Goal: Task Accomplishment & Management: Manage account settings

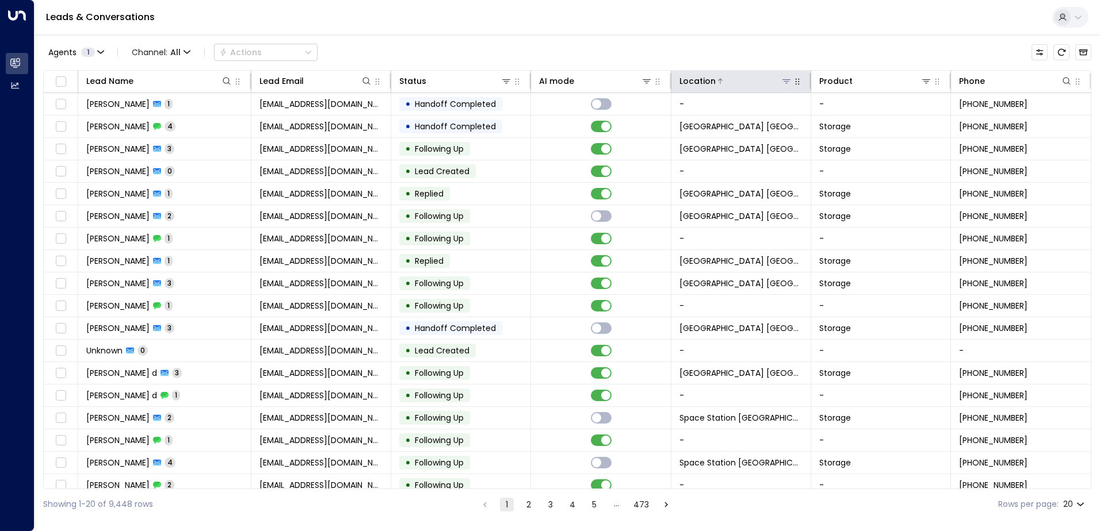
click at [782, 83] on icon at bounding box center [786, 81] width 9 height 9
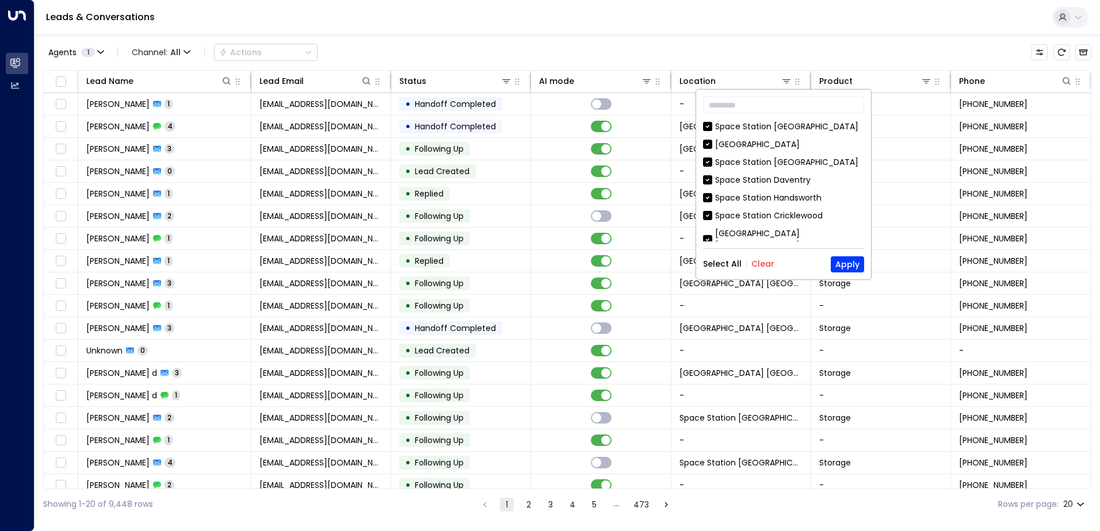
click at [759, 267] on button "Clear" at bounding box center [762, 263] width 23 height 9
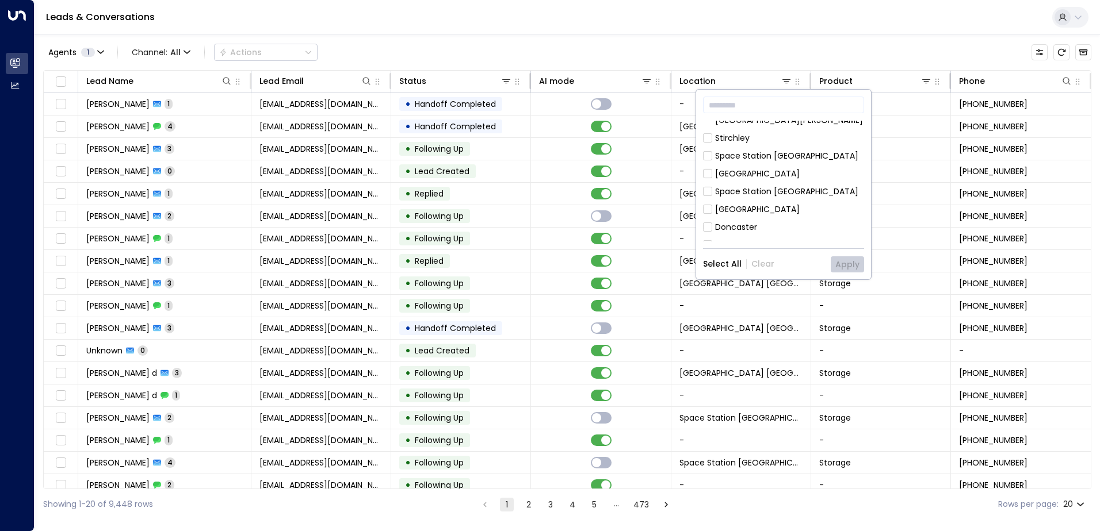
scroll to position [373, 0]
click at [798, 272] on div "[GEOGRAPHIC_DATA] [GEOGRAPHIC_DATA]" at bounding box center [789, 284] width 149 height 24
click at [844, 259] on button "Apply" at bounding box center [847, 265] width 33 height 16
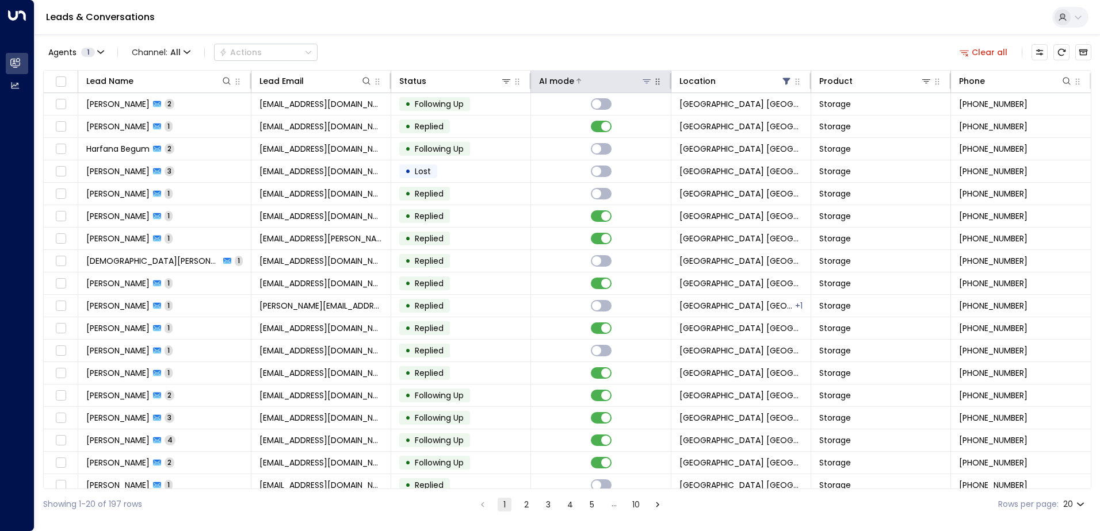
click at [563, 77] on div "AI mode" at bounding box center [556, 81] width 35 height 14
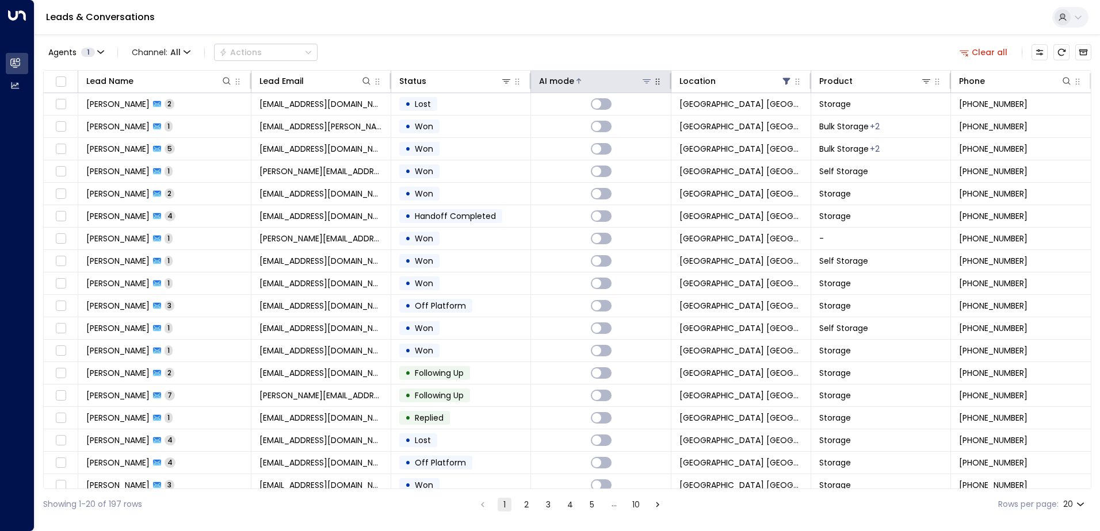
click at [602, 75] on div at bounding box center [613, 81] width 78 height 12
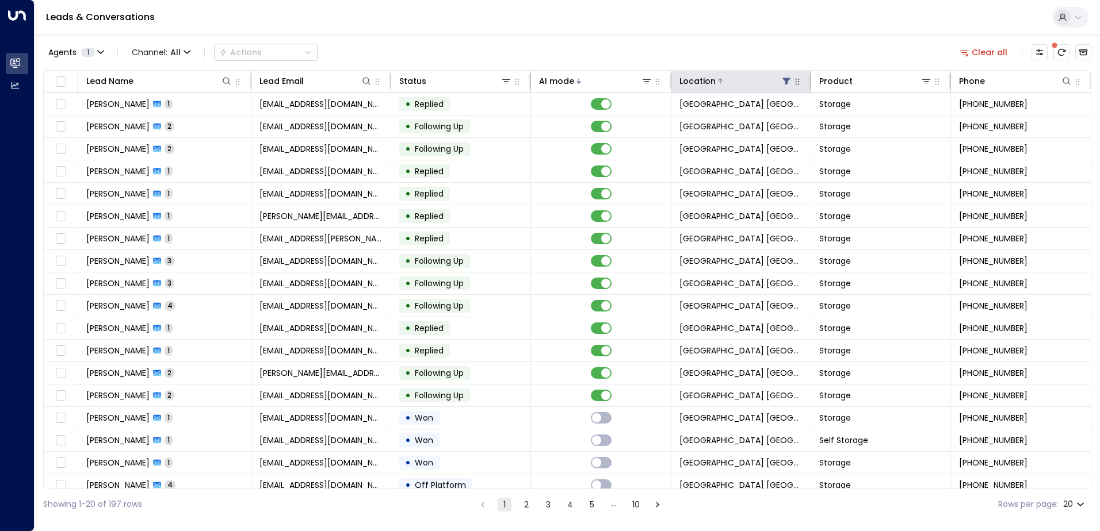
click at [783, 76] on button at bounding box center [787, 81] width 12 height 12
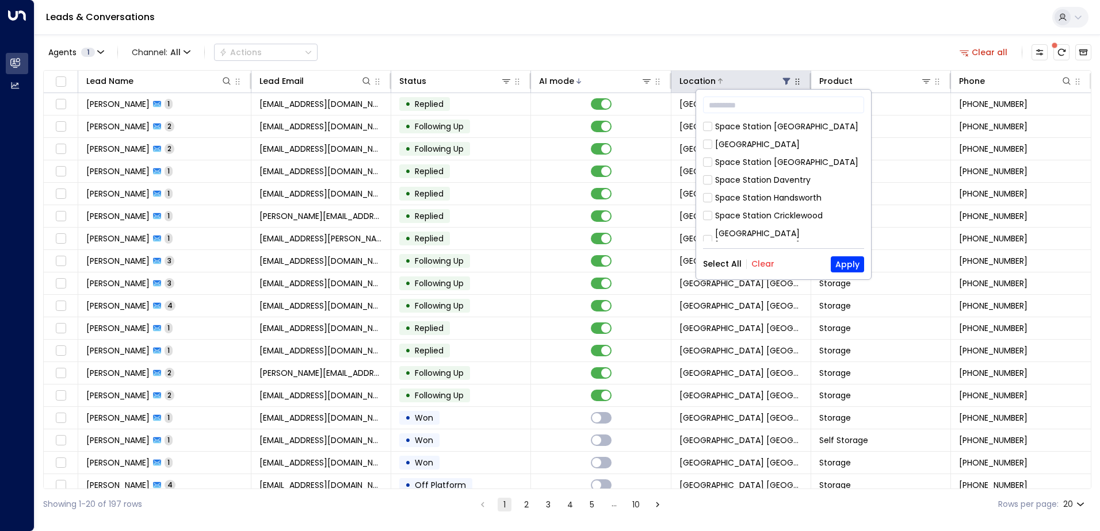
click at [783, 77] on icon at bounding box center [786, 81] width 9 height 9
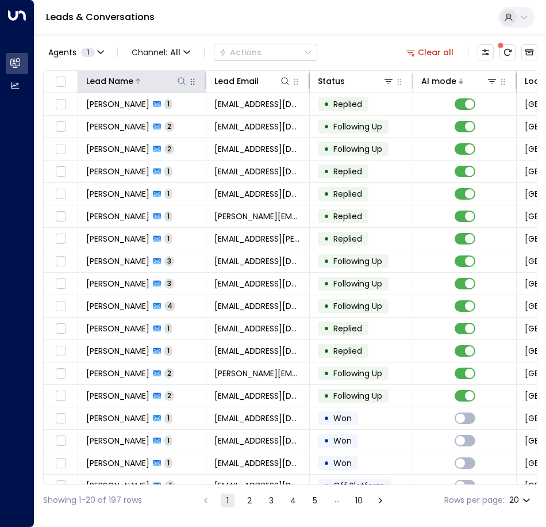
click at [185, 81] on icon at bounding box center [181, 81] width 9 height 9
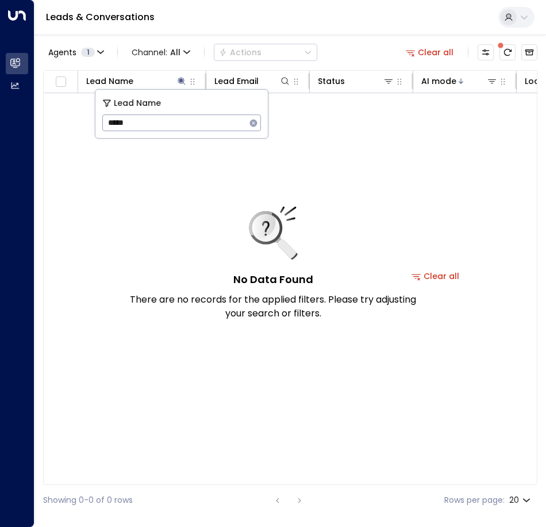
drag, startPoint x: 162, startPoint y: 124, endPoint x: 113, endPoint y: 123, distance: 48.9
click at [113, 123] on input "*****" at bounding box center [174, 122] width 144 height 21
click at [111, 124] on input "*********" at bounding box center [174, 122] width 144 height 21
type input "********"
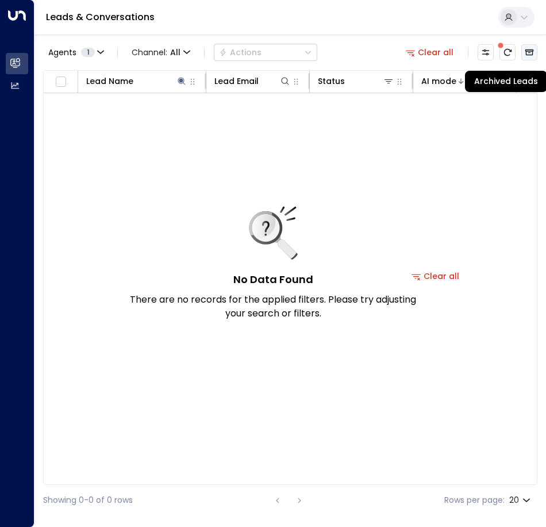
click at [529, 47] on button "Archived Leads" at bounding box center [530, 52] width 16 height 16
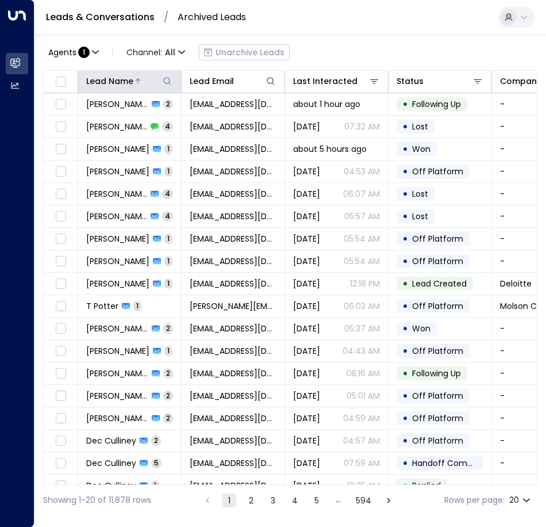
click at [163, 80] on icon at bounding box center [167, 81] width 9 height 9
type input "*****"
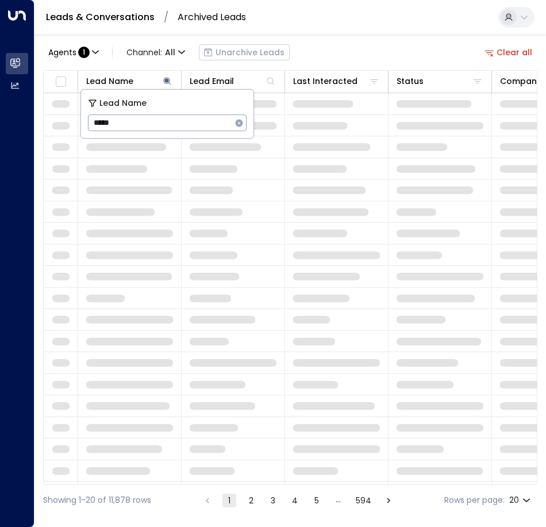
click at [370, 36] on div "Agents : 1 Channel: All Unarchive Leads Clear all Lead Name Lead Email Last Int…" at bounding box center [290, 275] width 495 height 481
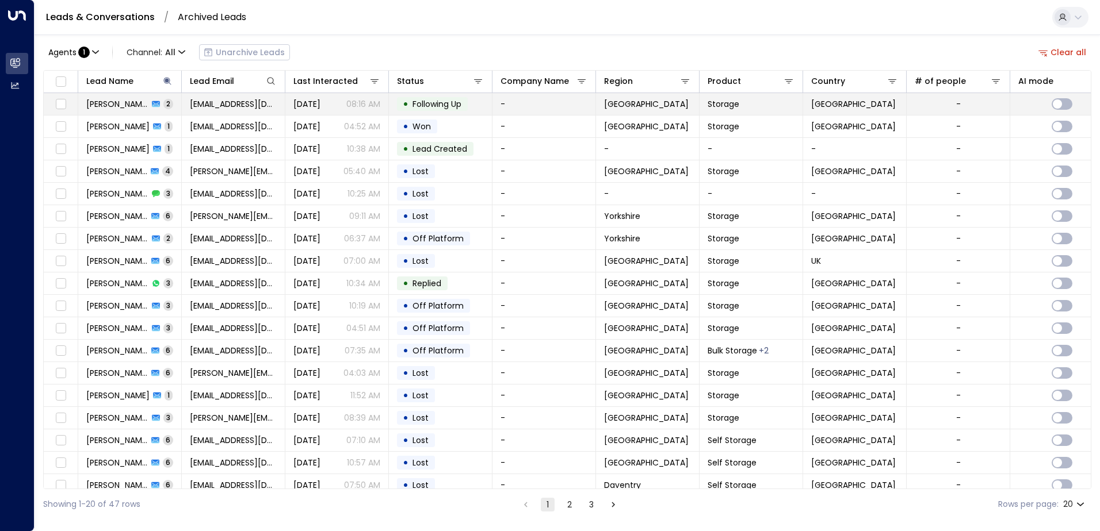
click at [524, 110] on td "-" at bounding box center [544, 104] width 104 height 22
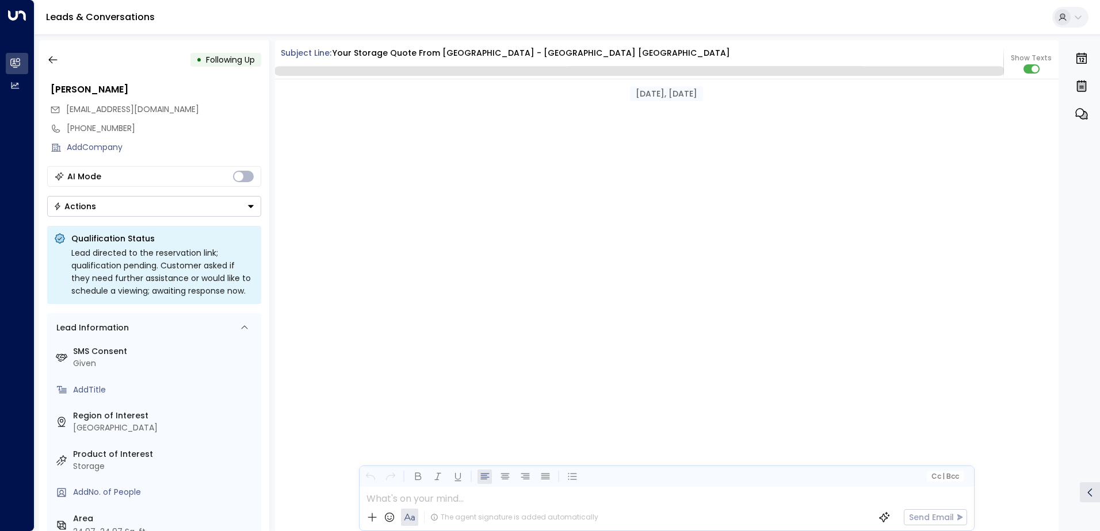
scroll to position [1221, 0]
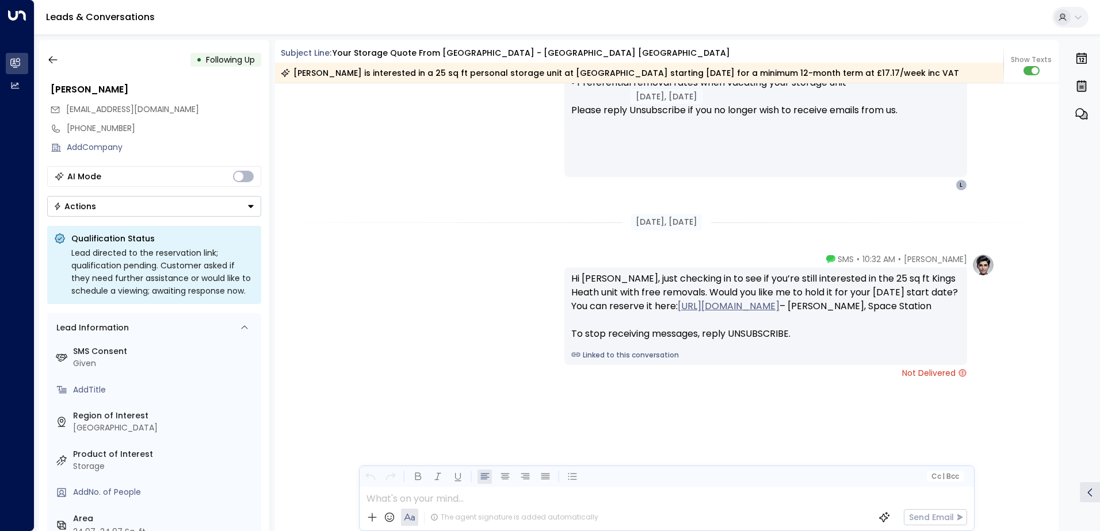
click at [959, 377] on icon at bounding box center [962, 373] width 7 height 7
drag, startPoint x: 939, startPoint y: 416, endPoint x: 988, endPoint y: 411, distance: 48.6
click at [988, 379] on div "[PERSON_NAME] • 10:32 AM • SMS Hi [PERSON_NAME], just checking in to see if you…" at bounding box center [779, 316] width 430 height 125
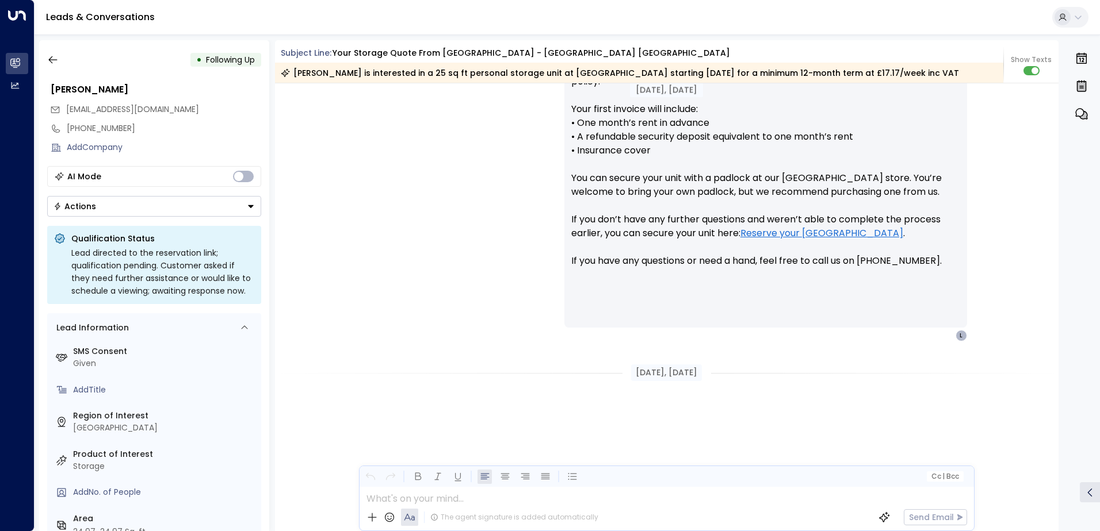
scroll to position [1225, 0]
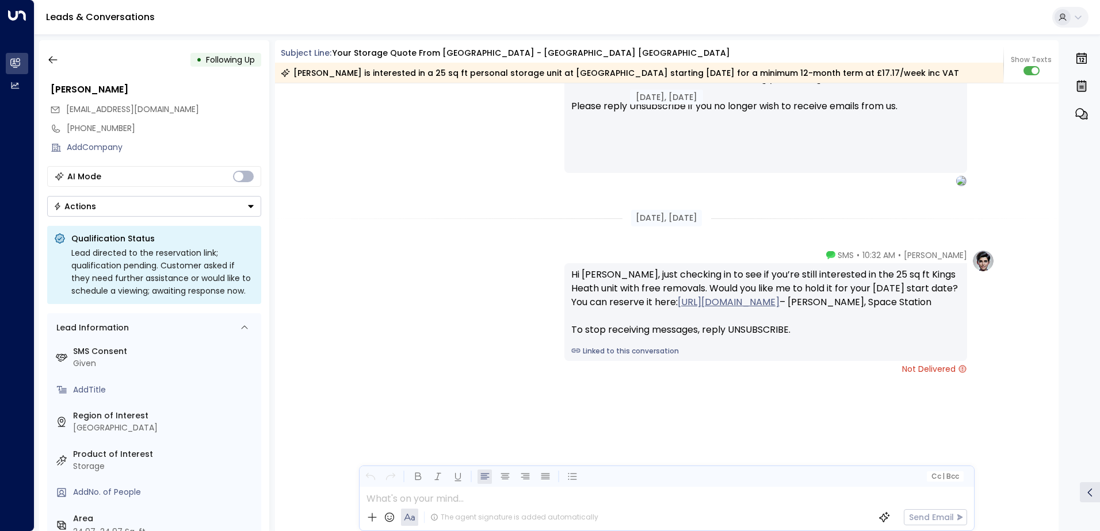
drag, startPoint x: 854, startPoint y: 234, endPoint x: 860, endPoint y: 485, distance: 251.4
drag, startPoint x: 505, startPoint y: 205, endPoint x: 539, endPoint y: 488, distance: 285.0
drag, startPoint x: 836, startPoint y: 255, endPoint x: 890, endPoint y: 255, distance: 54.1
click at [890, 255] on div "[PERSON_NAME] • 10:32 AM • SMS" at bounding box center [896, 256] width 141 height 12
drag, startPoint x: 890, startPoint y: 255, endPoint x: 762, endPoint y: 252, distance: 128.3
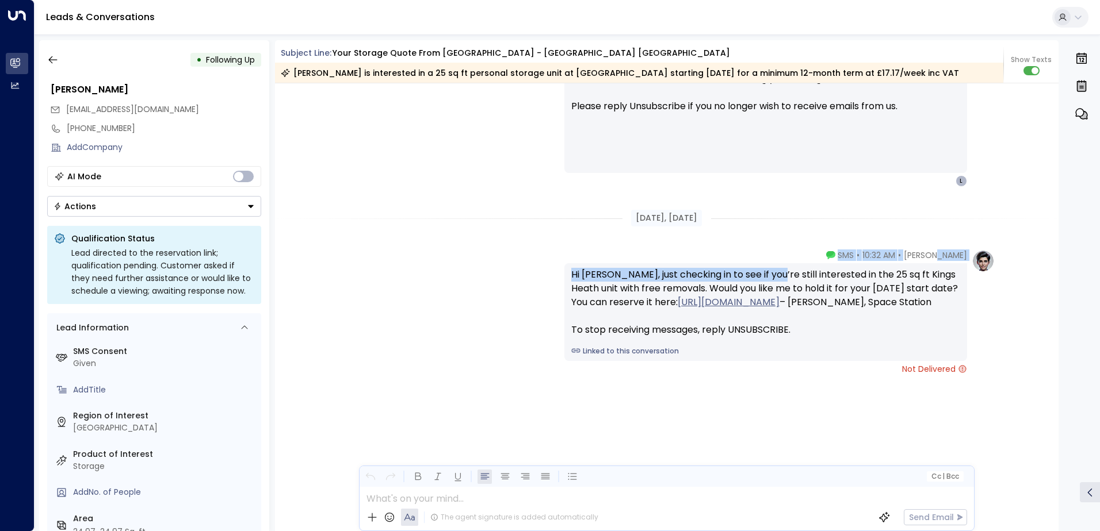
click at [762, 252] on div "[PERSON_NAME] • 10:32 AM • SMS Hi [PERSON_NAME], just checking in to see if you…" at bounding box center [765, 312] width 403 height 125
drag, startPoint x: 762, startPoint y: 252, endPoint x: 740, endPoint y: 240, distance: 25.0
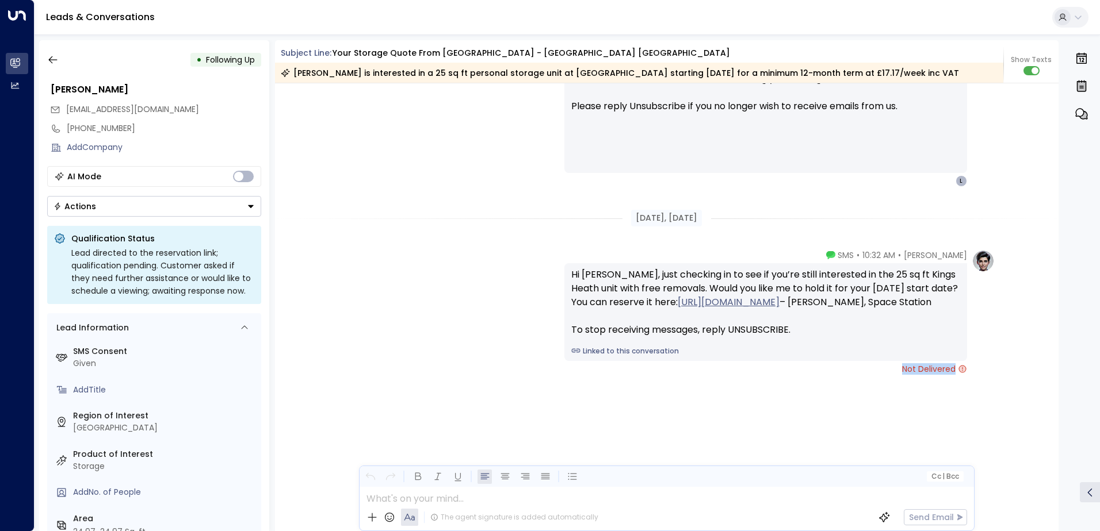
click at [959, 407] on div "[PERSON_NAME] • 10:32 AM • SMS Hi [PERSON_NAME], just checking in to see if you…" at bounding box center [667, 370] width 784 height 240
drag, startPoint x: 959, startPoint y: 407, endPoint x: 967, endPoint y: 410, distance: 8.6
click at [967, 375] on div "[PERSON_NAME] • 10:32 AM • SMS Hi [PERSON_NAME], just checking in to see if you…" at bounding box center [779, 312] width 430 height 125
drag, startPoint x: 965, startPoint y: 410, endPoint x: 828, endPoint y: 410, distance: 136.3
click at [828, 375] on div "[PERSON_NAME] • 10:32 AM • SMS Hi [PERSON_NAME], just checking in to see if you…" at bounding box center [765, 312] width 403 height 125
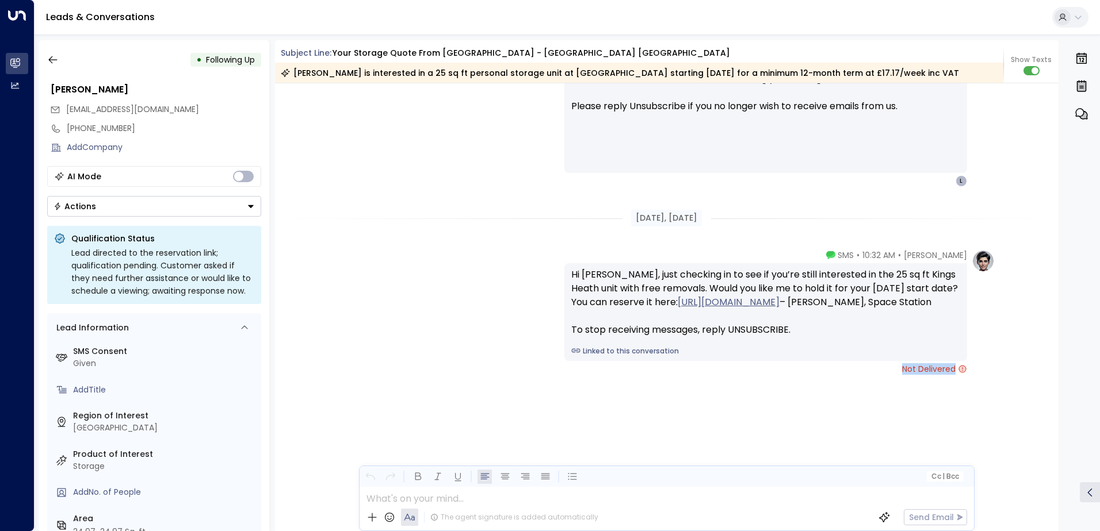
click at [828, 375] on div "[PERSON_NAME] • 10:32 AM • SMS Hi [PERSON_NAME], just checking in to see if you…" at bounding box center [765, 312] width 403 height 125
drag, startPoint x: 828, startPoint y: 410, endPoint x: 984, endPoint y: 412, distance: 155.3
click at [984, 375] on div "[PERSON_NAME] • 10:32 AM • SMS Hi [PERSON_NAME], just checking in to see if you…" at bounding box center [779, 312] width 430 height 125
click at [985, 375] on div "[PERSON_NAME] • 10:32 AM • SMS Hi [PERSON_NAME], just checking in to see if you…" at bounding box center [779, 312] width 430 height 125
drag, startPoint x: 985, startPoint y: 412, endPoint x: 778, endPoint y: 419, distance: 207.2
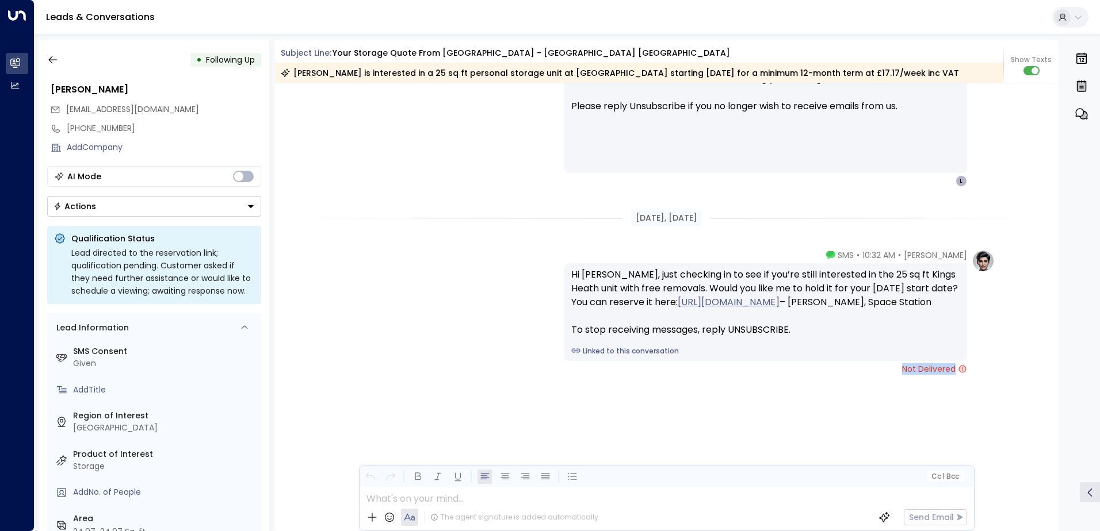
click at [778, 419] on div "[PERSON_NAME] • 10:32 AM • SMS Hi [PERSON_NAME], just checking in to see if you…" at bounding box center [667, 370] width 784 height 240
click at [58, 64] on icon "button" at bounding box center [53, 60] width 12 height 12
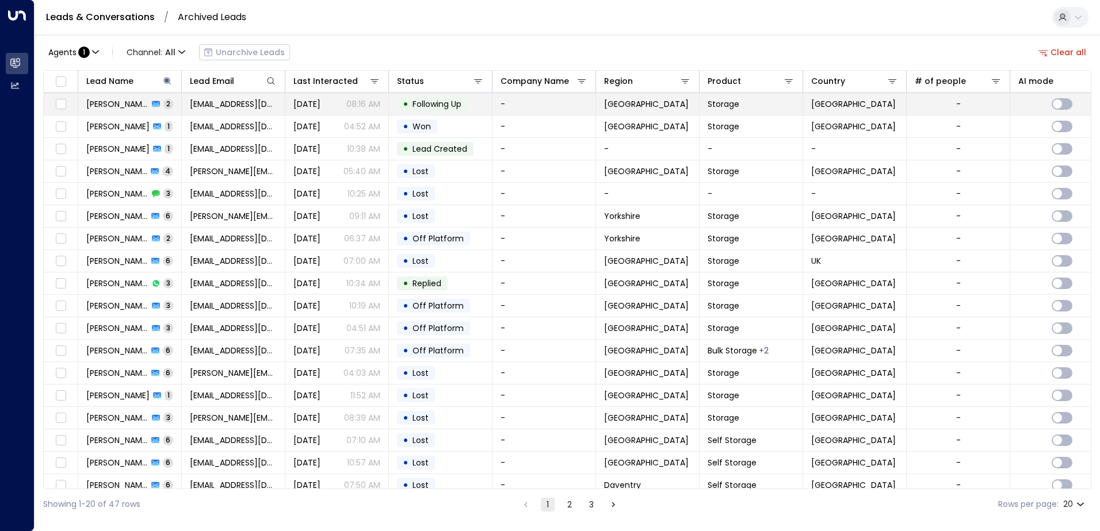
click at [475, 100] on td "• Following Up" at bounding box center [441, 104] width 104 height 22
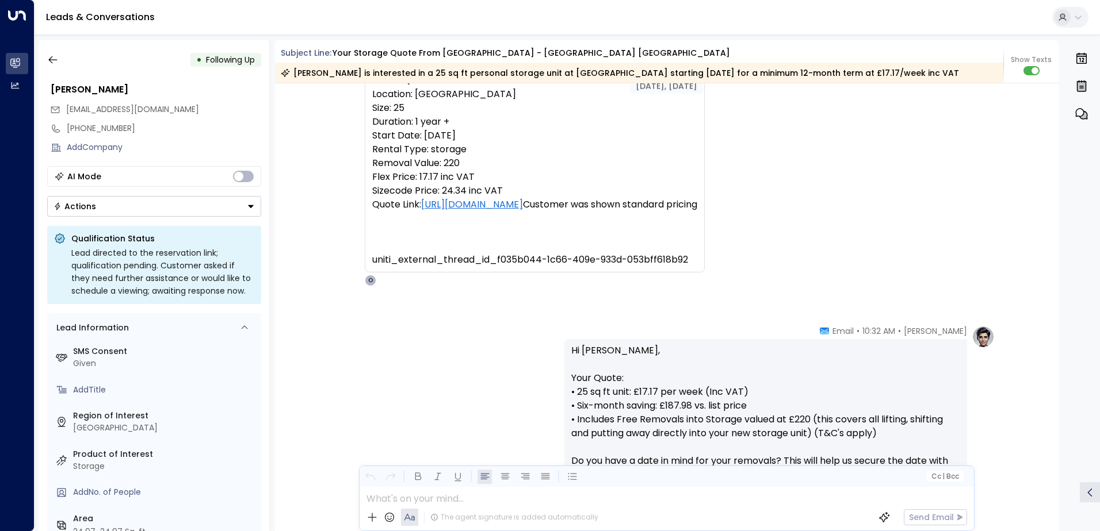
scroll to position [1225, 0]
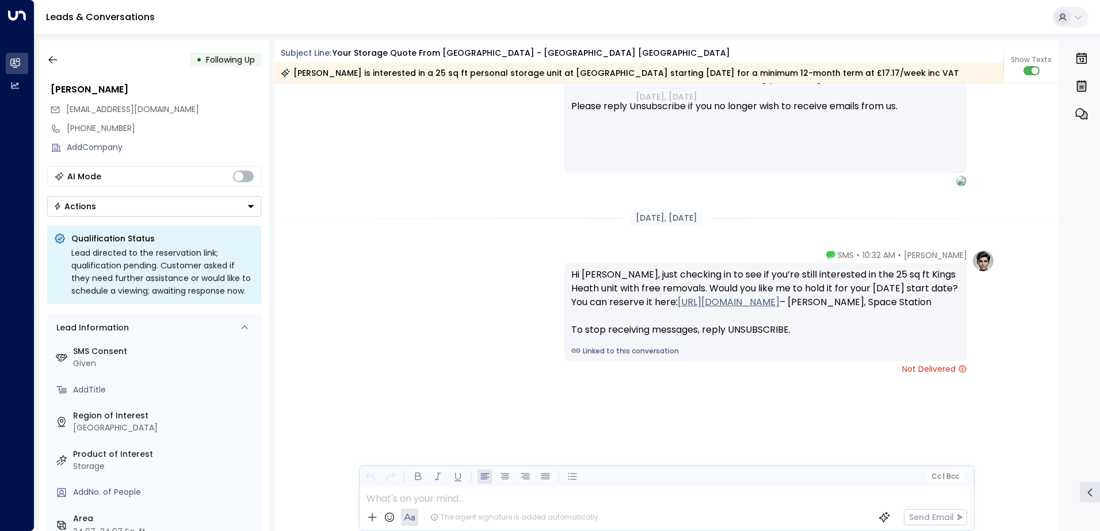
drag, startPoint x: 874, startPoint y: 182, endPoint x: 877, endPoint y: 456, distance: 274.4
click at [131, 211] on button "Actions" at bounding box center [154, 206] width 214 height 21
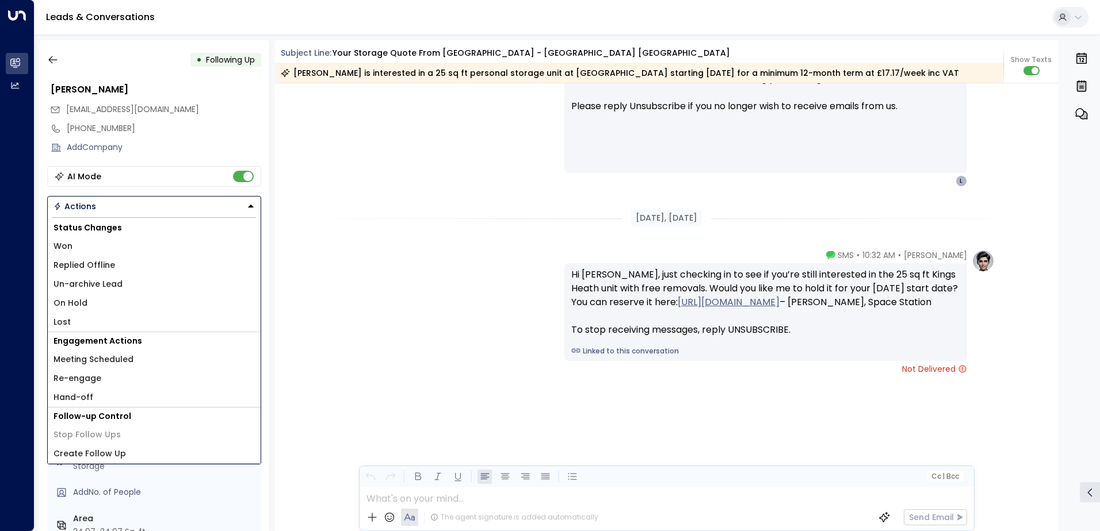
click at [131, 211] on button "Actions" at bounding box center [154, 206] width 214 height 21
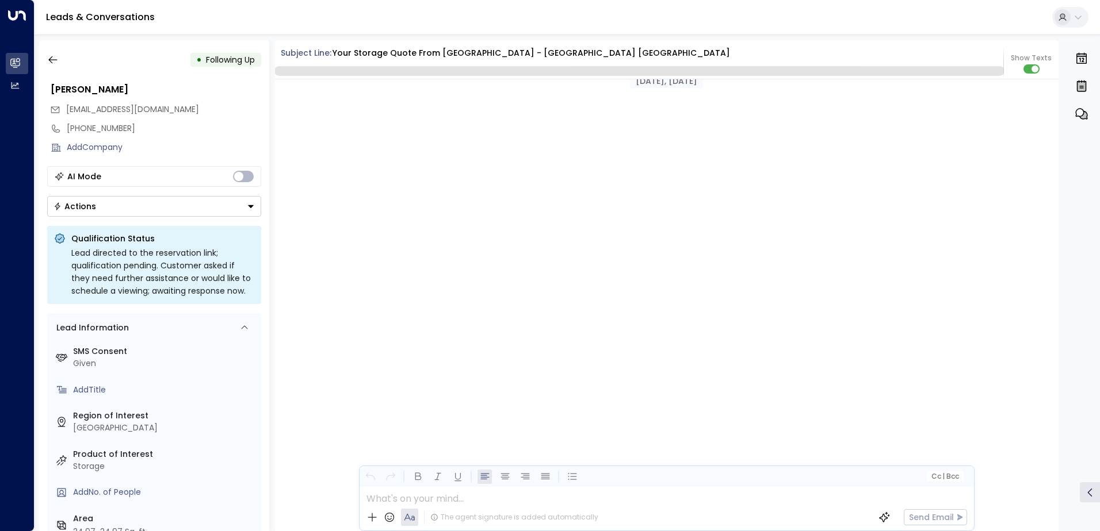
scroll to position [1221, 0]
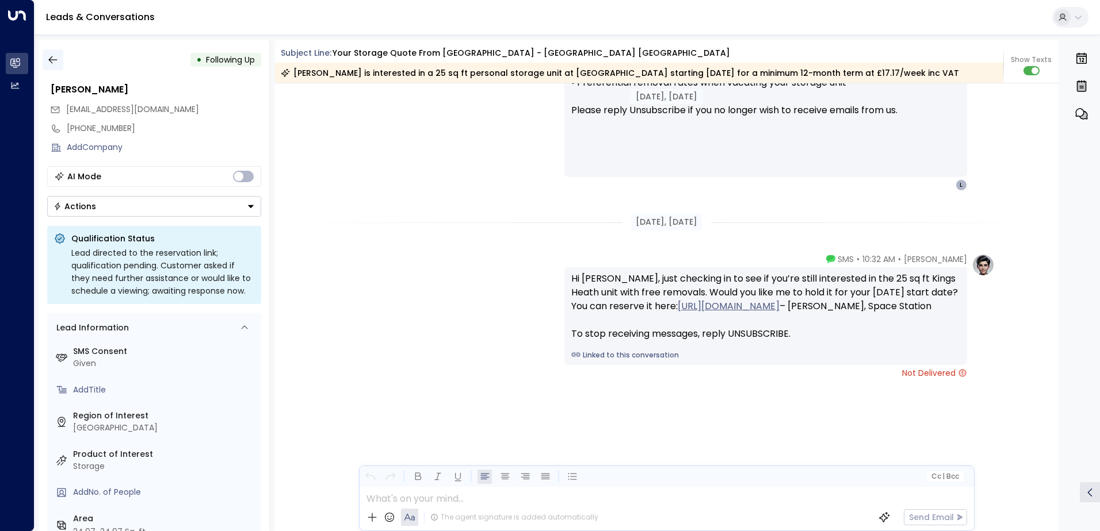
click at [59, 58] on button "button" at bounding box center [53, 59] width 21 height 21
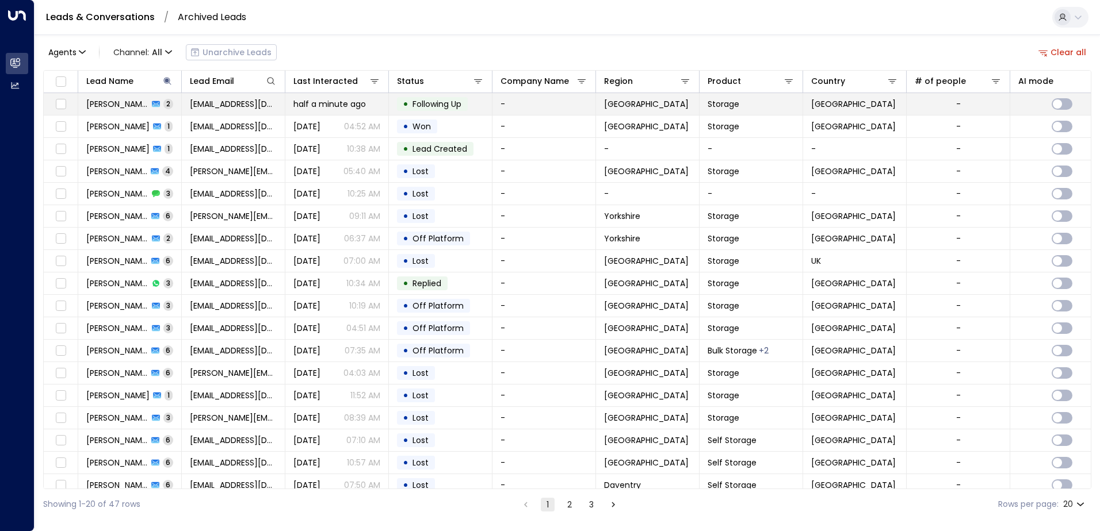
click at [422, 104] on span "Following Up" at bounding box center [436, 104] width 49 height 12
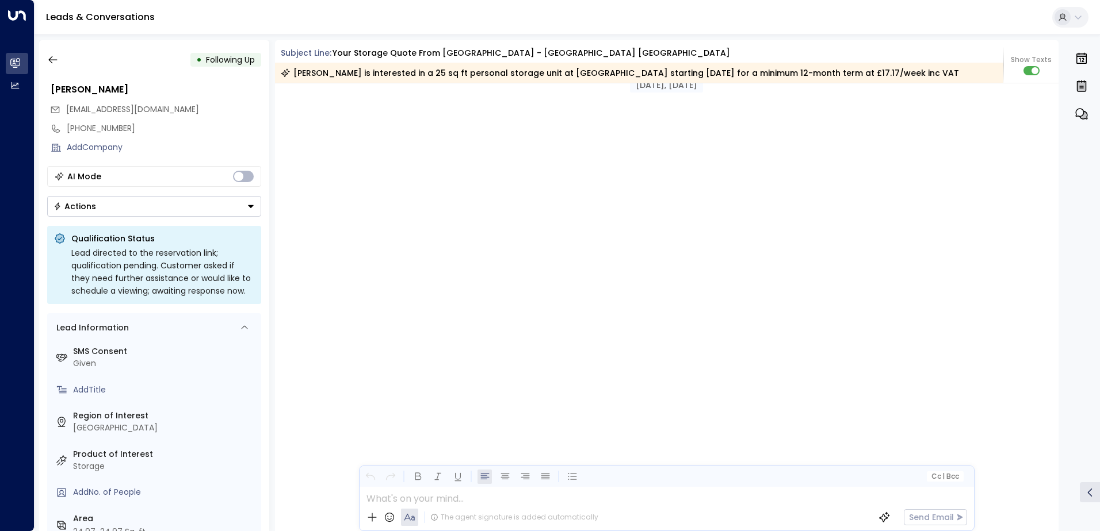
scroll to position [1225, 0]
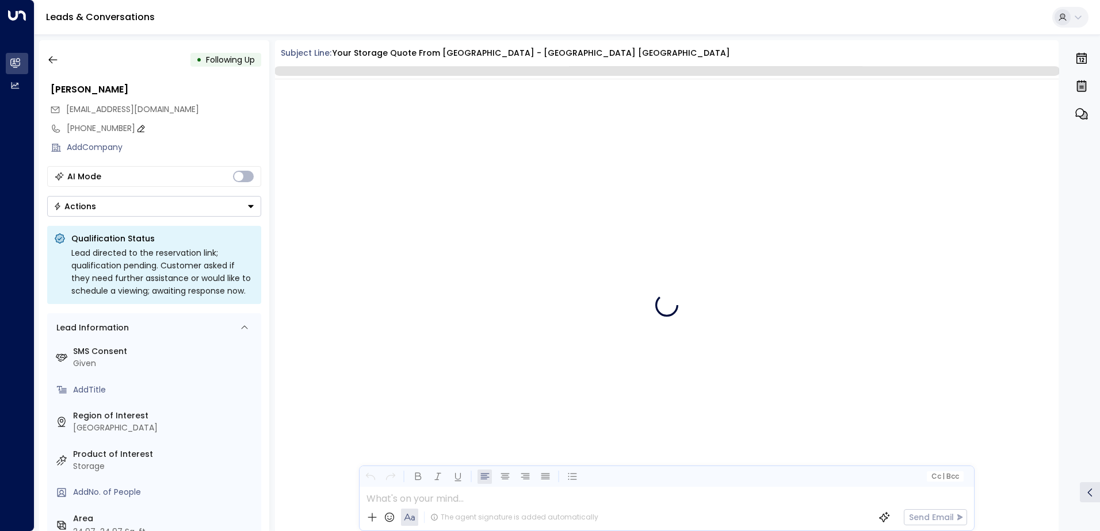
scroll to position [1221, 0]
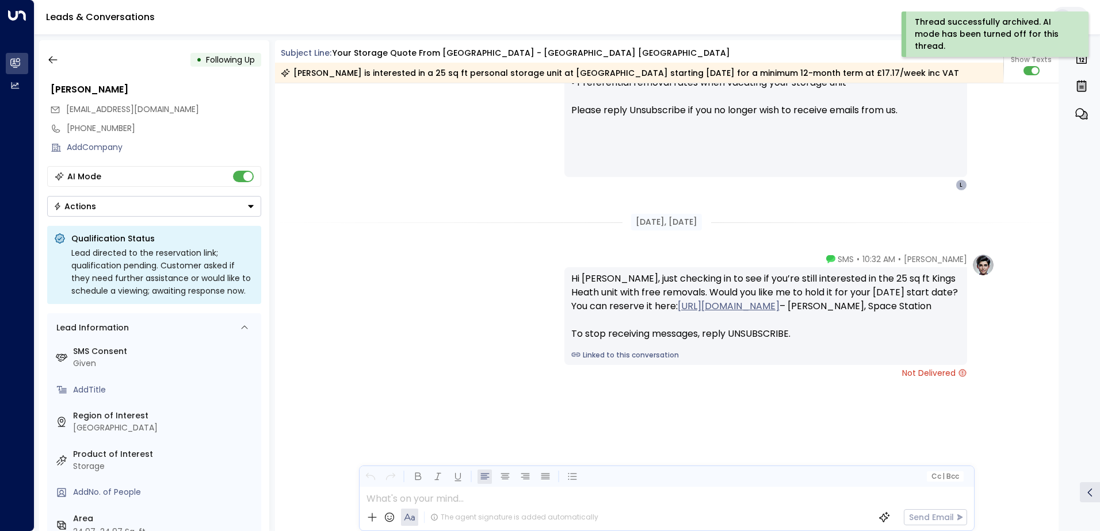
click at [985, 24] on div "Thread successfully archived. AI mode has been turned off for this thread." at bounding box center [994, 34] width 158 height 36
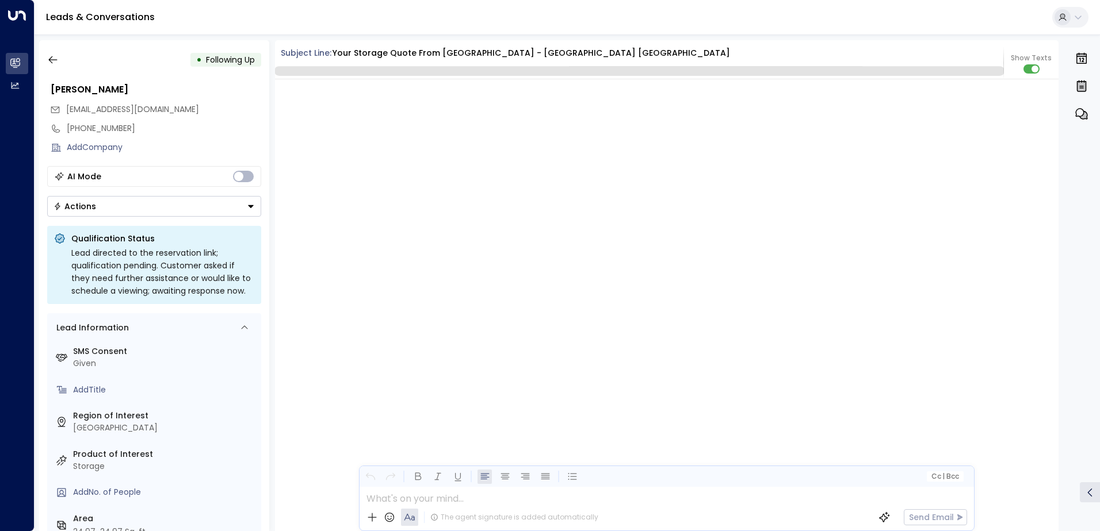
scroll to position [1221, 0]
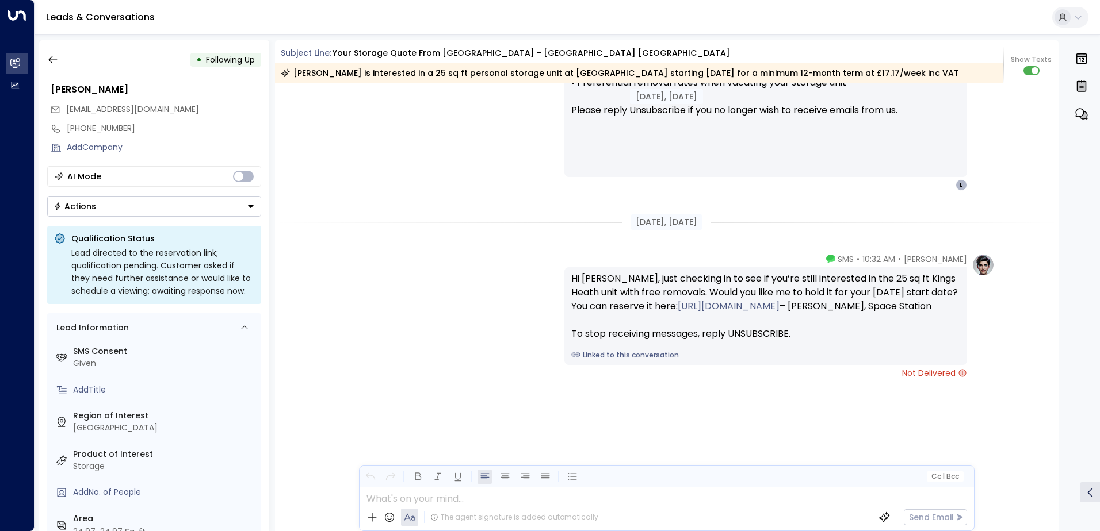
click at [247, 185] on div "AI Mode" at bounding box center [154, 176] width 214 height 21
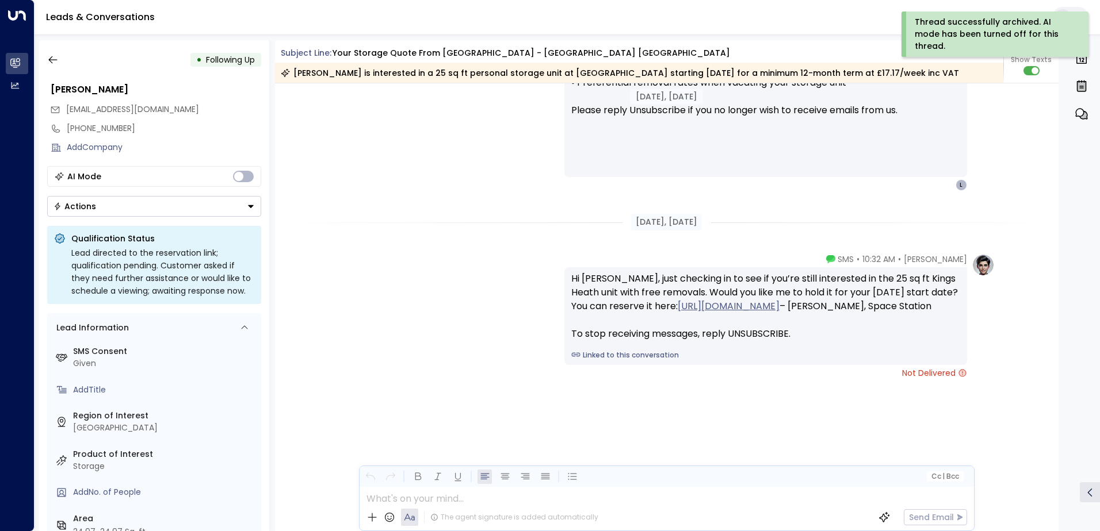
click at [250, 216] on button "Actions" at bounding box center [154, 206] width 214 height 21
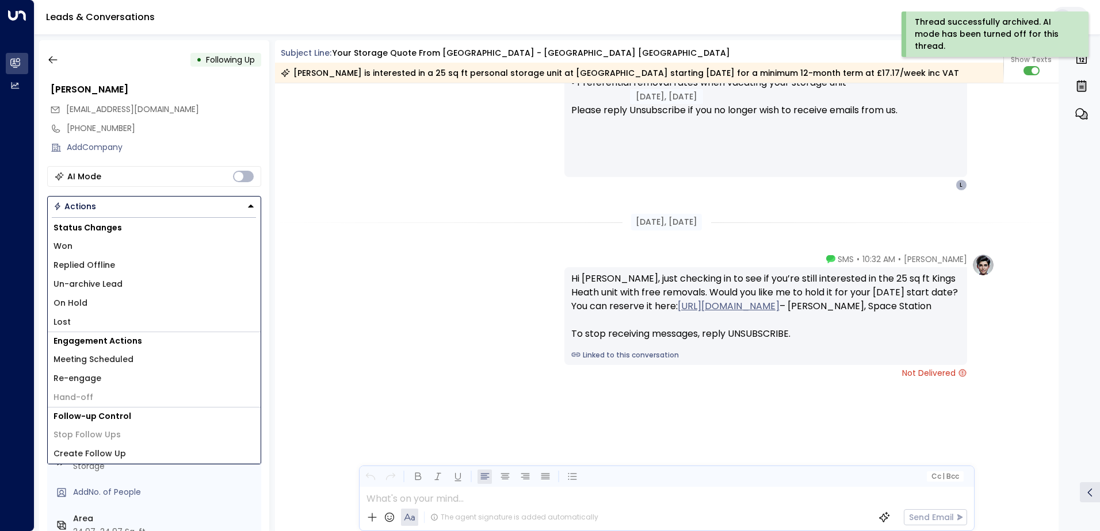
click at [250, 216] on ul "Status Changes Won Replied Offline Un-archive Lead On Hold Lost Engagement Acti…" at bounding box center [154, 340] width 213 height 250
